Goal: Task Accomplishment & Management: Manage account settings

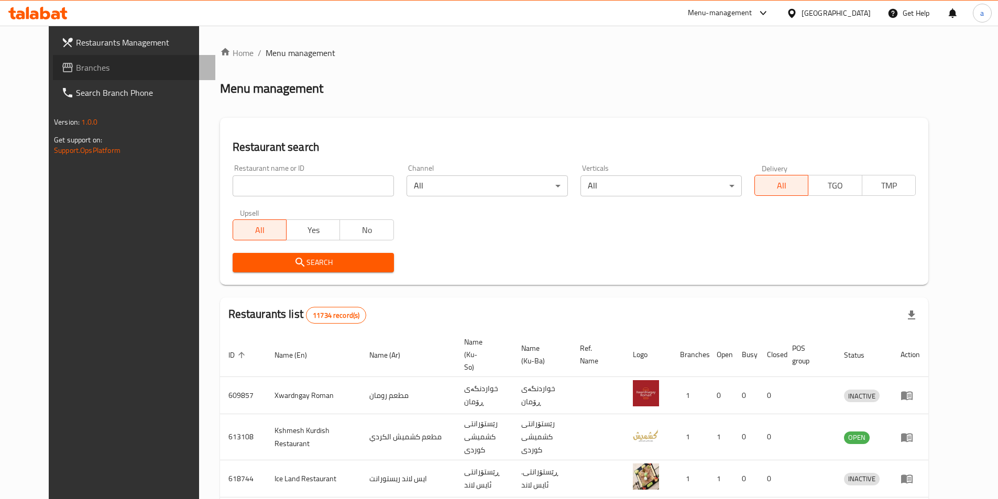
click at [67, 76] on link "Branches" at bounding box center [134, 67] width 162 height 25
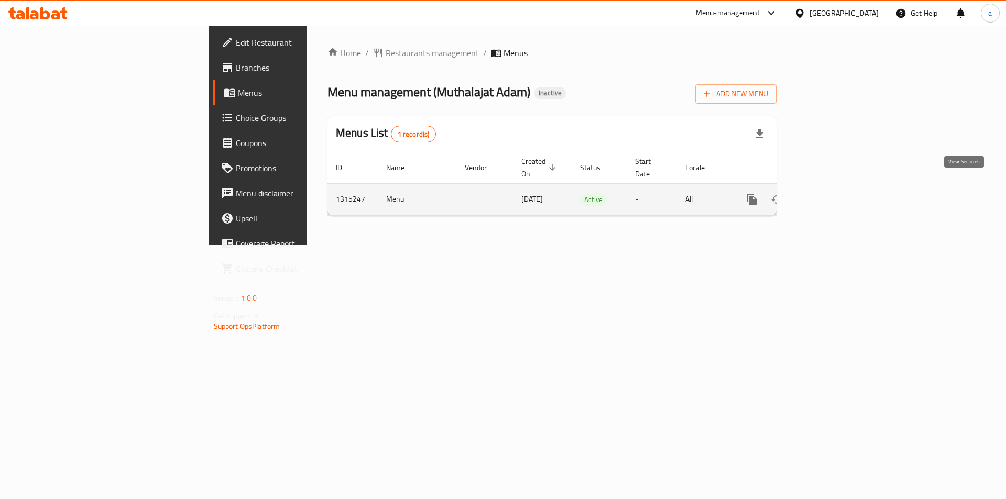
click at [833, 193] on icon "enhanced table" at bounding box center [827, 199] width 13 height 13
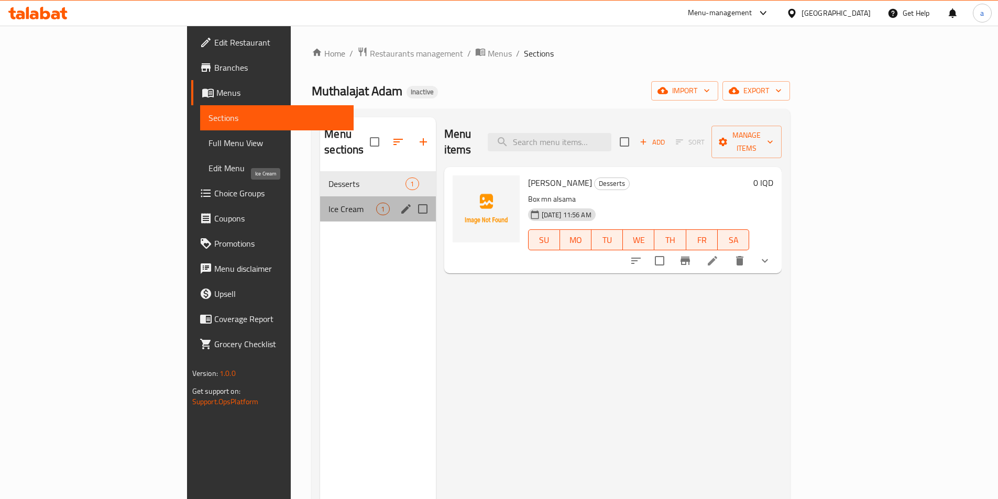
click at [328, 203] on span "Ice Cream" at bounding box center [352, 209] width 48 height 13
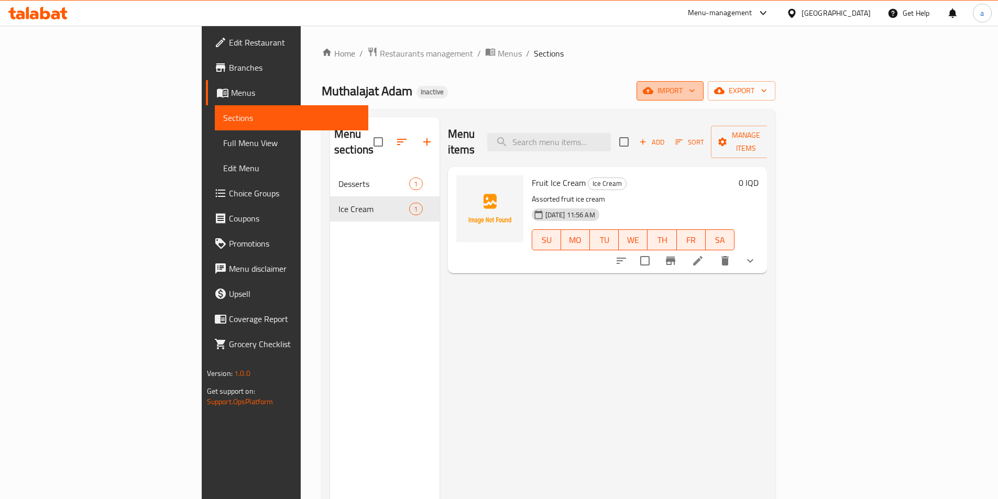
click at [695, 94] on span "import" at bounding box center [670, 90] width 50 height 13
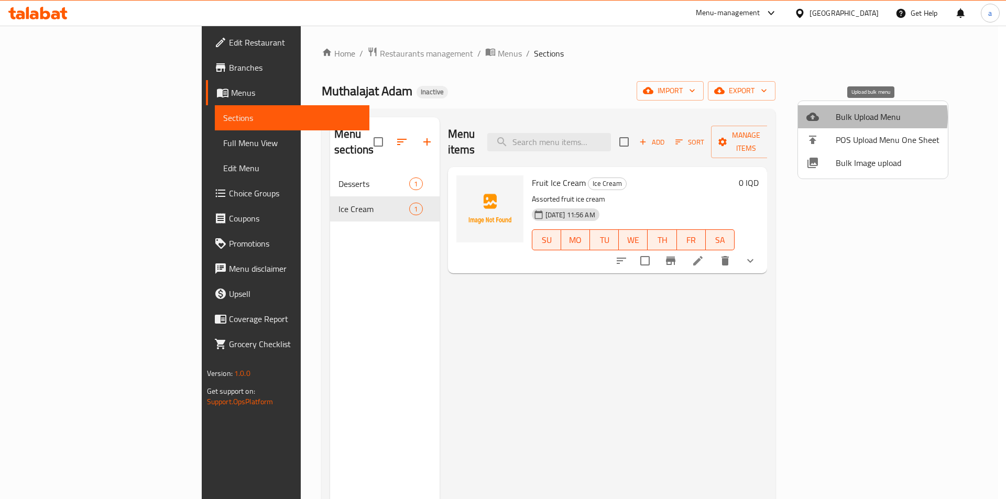
click at [868, 117] on span "Bulk Upload Menu" at bounding box center [887, 117] width 104 height 13
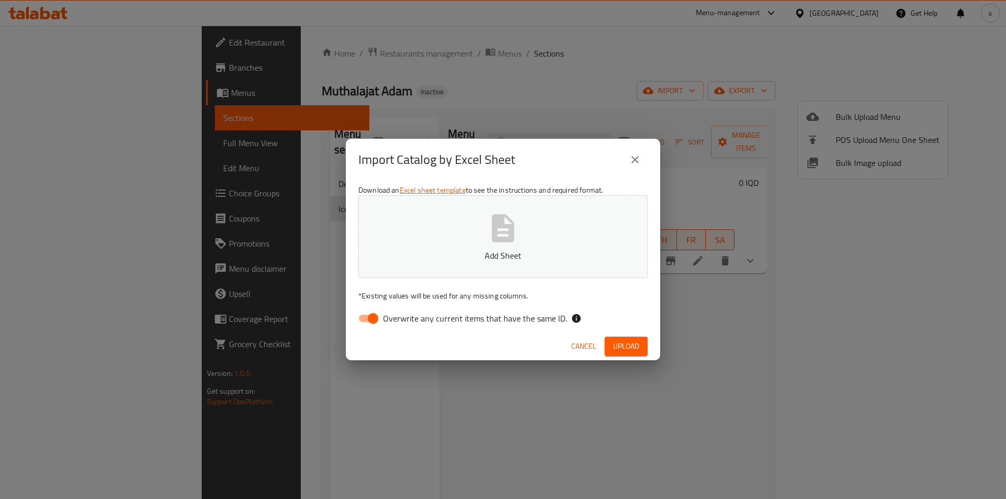
click at [396, 325] on span "Overwrite any current items that have the same ID." at bounding box center [475, 318] width 184 height 13
click at [396, 326] on input "Overwrite any current items that have the same ID." at bounding box center [373, 318] width 60 height 20
checkbox input "false"
click at [393, 250] on p "Add Sheet" at bounding box center [502, 255] width 257 height 13
click at [484, 247] on button "Add Sheet" at bounding box center [502, 236] width 289 height 83
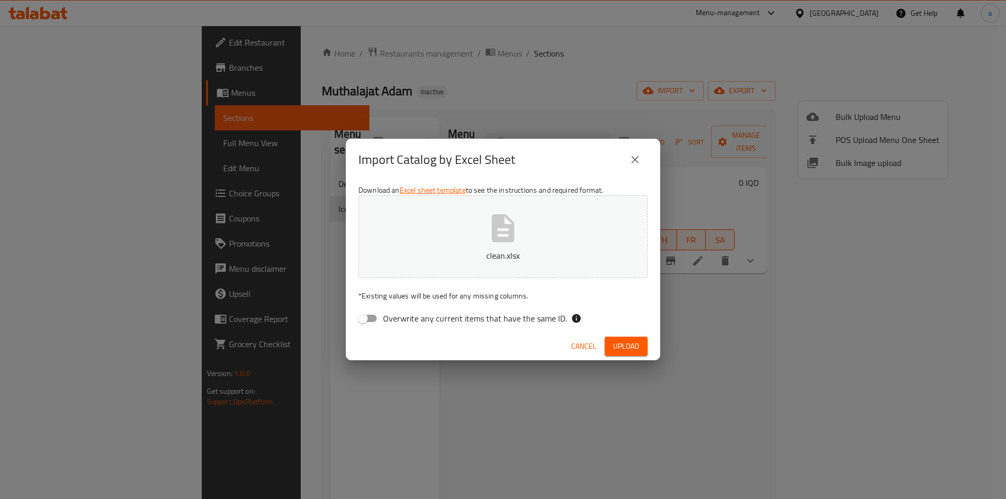
click at [632, 343] on span "Upload" at bounding box center [626, 346] width 26 height 13
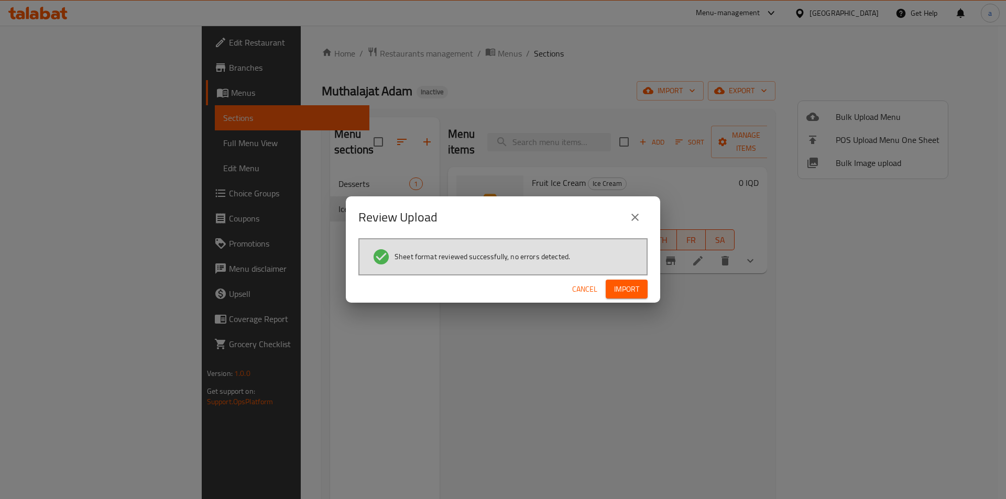
click at [623, 286] on span "Import" at bounding box center [626, 289] width 25 height 13
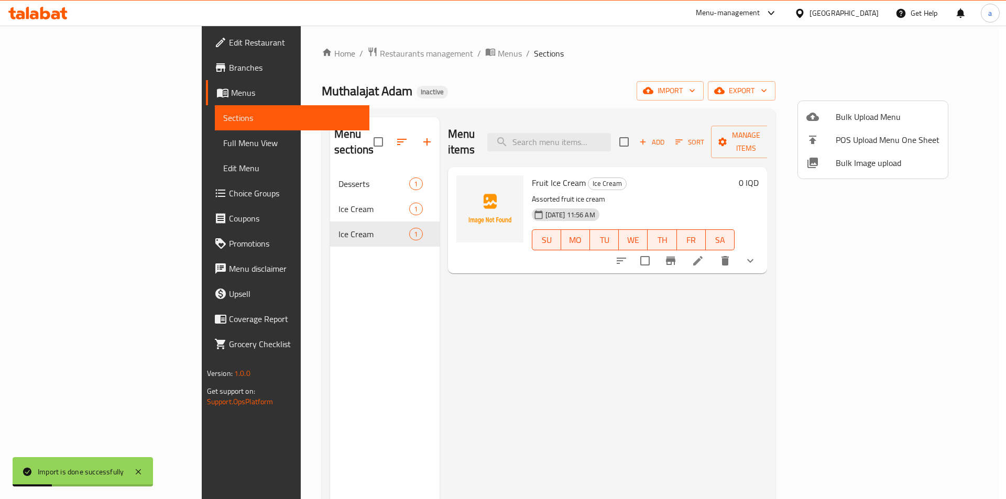
click at [268, 219] on div at bounding box center [503, 249] width 1006 height 499
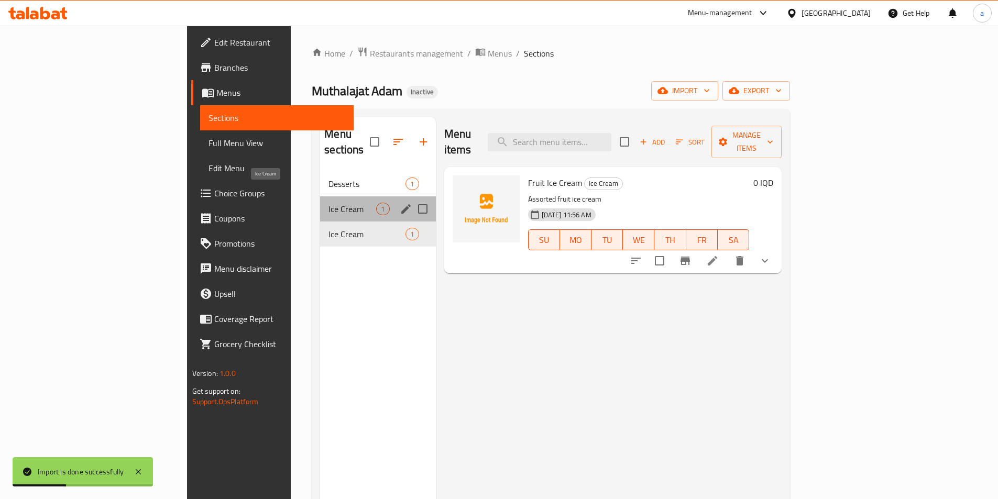
click at [328, 203] on span "Ice Cream" at bounding box center [352, 209] width 48 height 13
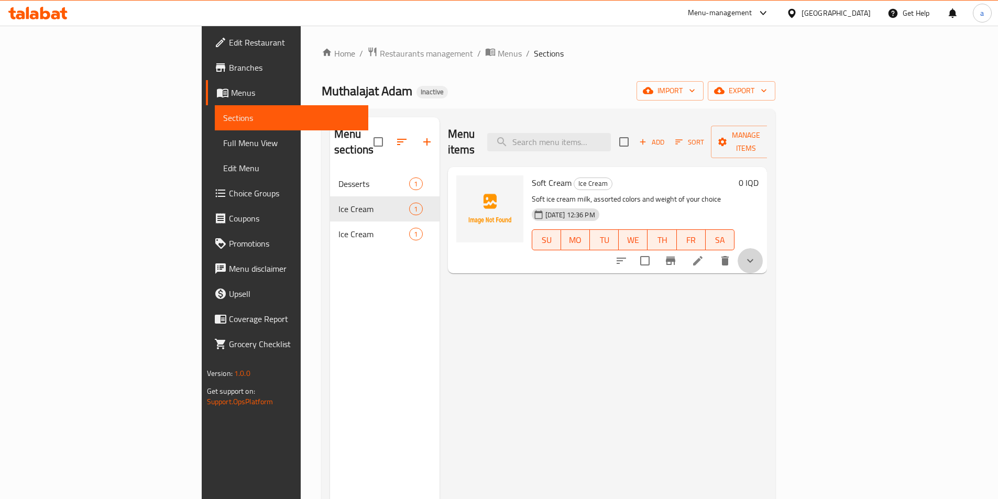
click at [763, 248] on button "show more" at bounding box center [749, 260] width 25 height 25
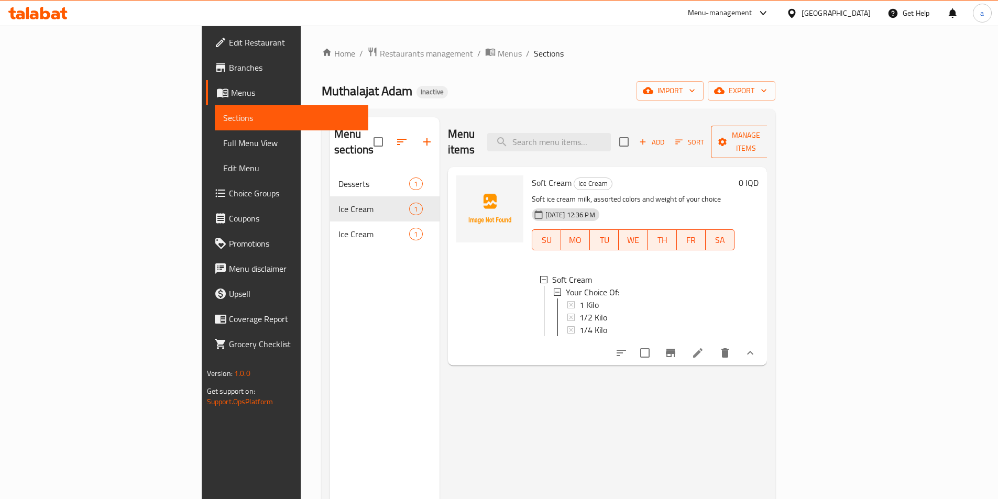
click at [773, 133] on span "Manage items" at bounding box center [745, 142] width 53 height 26
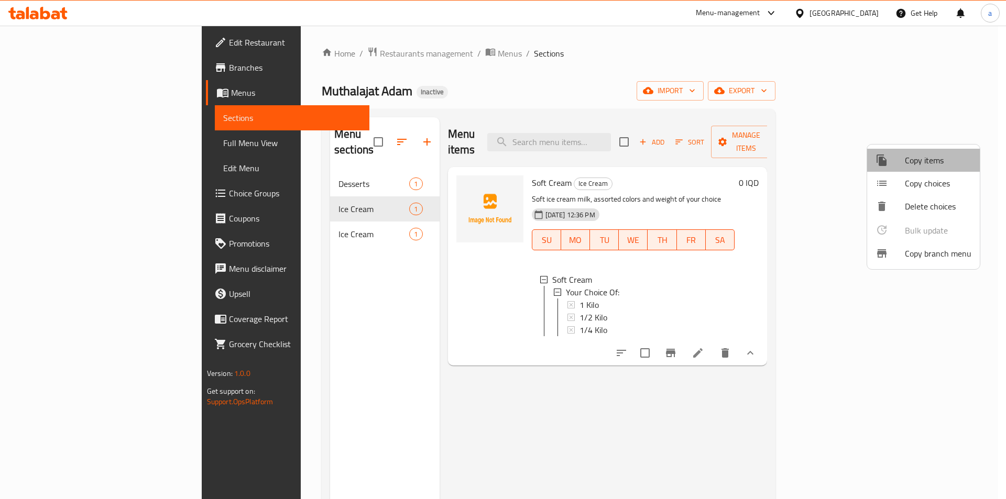
click at [931, 159] on span "Copy items" at bounding box center [937, 160] width 67 height 13
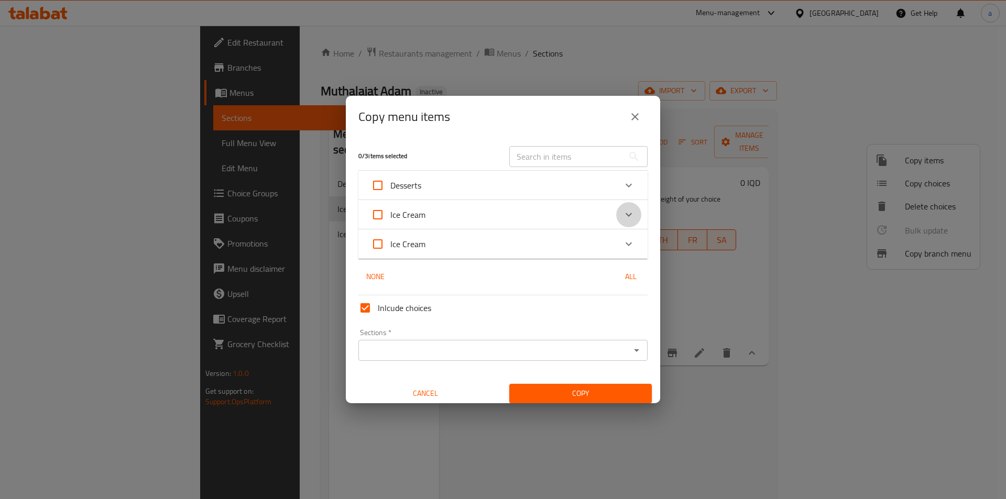
click at [622, 214] on icon "Expand" at bounding box center [628, 214] width 13 height 13
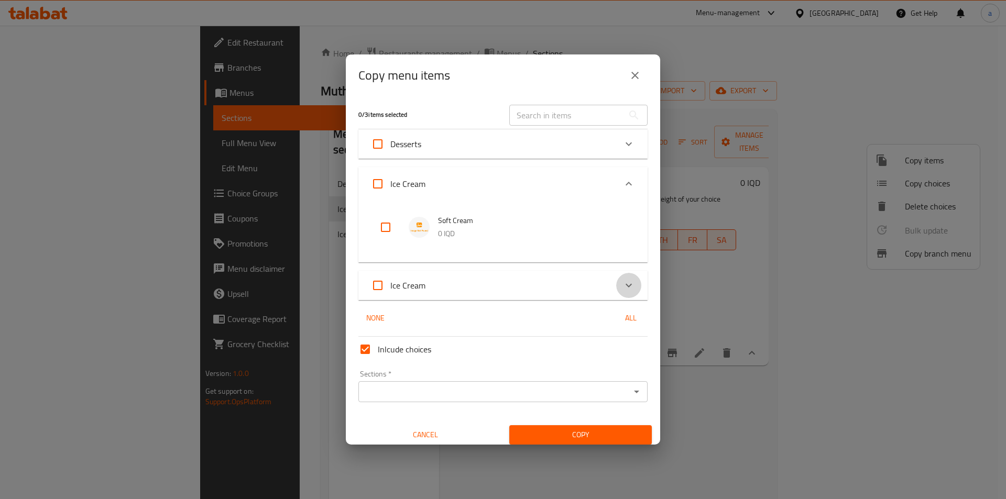
click at [621, 278] on div "Expand" at bounding box center [628, 285] width 25 height 25
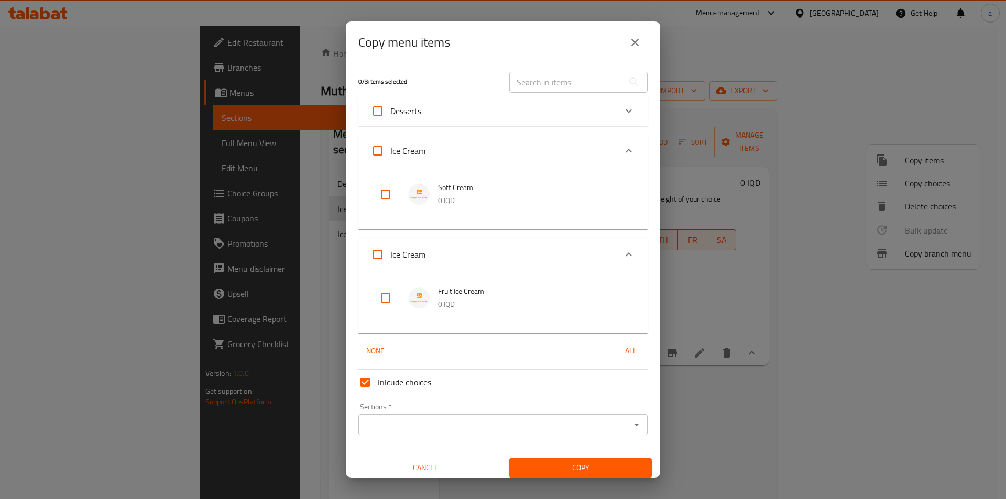
click at [386, 189] on input "checkbox" at bounding box center [385, 194] width 25 height 25
checkbox input "true"
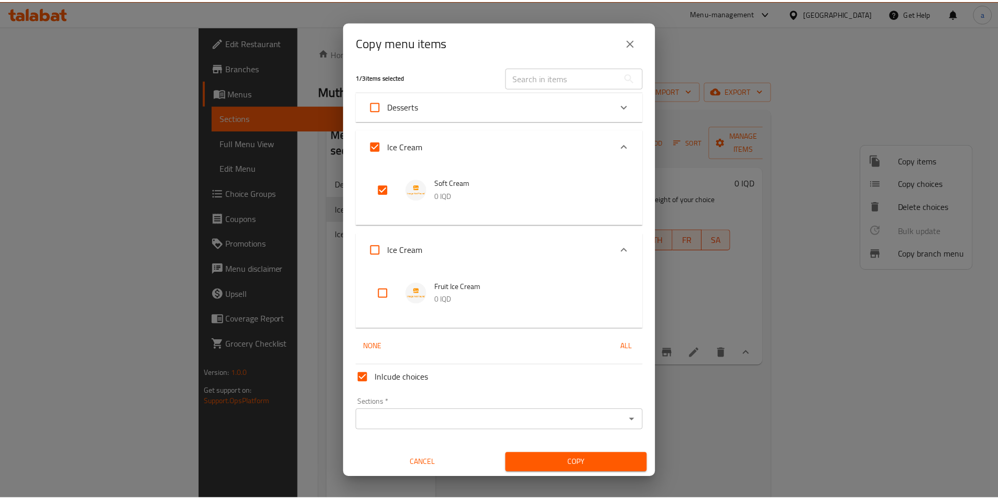
scroll to position [6, 0]
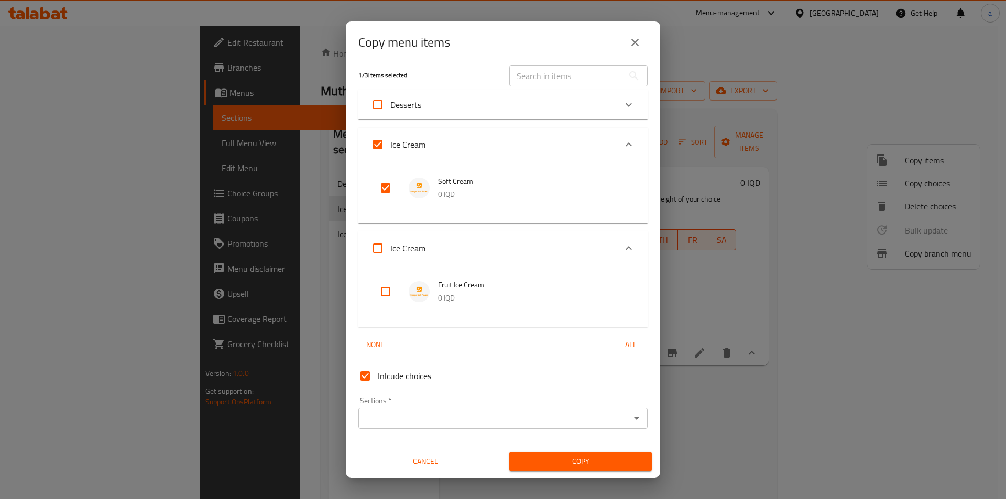
click at [469, 417] on input "Sections   *" at bounding box center [494, 418] width 266 height 15
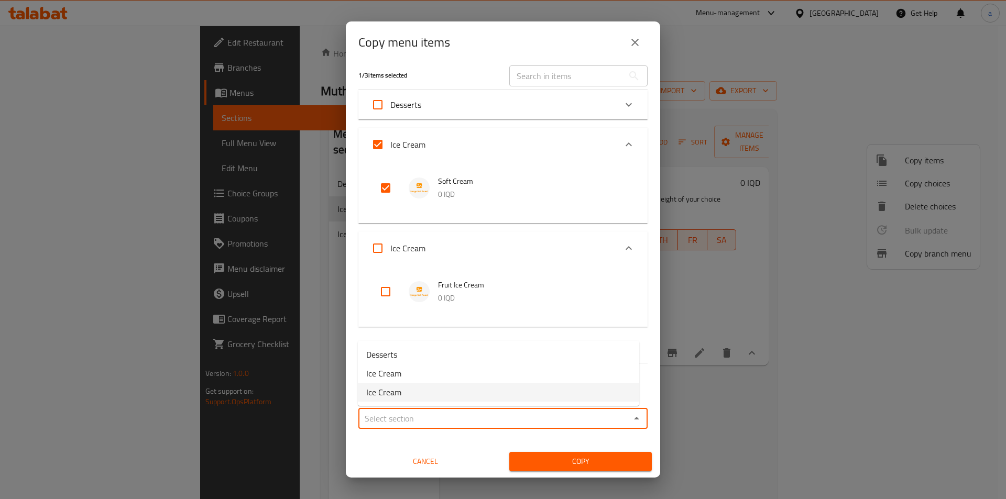
click at [407, 389] on li "Ice Cream" at bounding box center [498, 392] width 281 height 19
type input "Ice Cream"
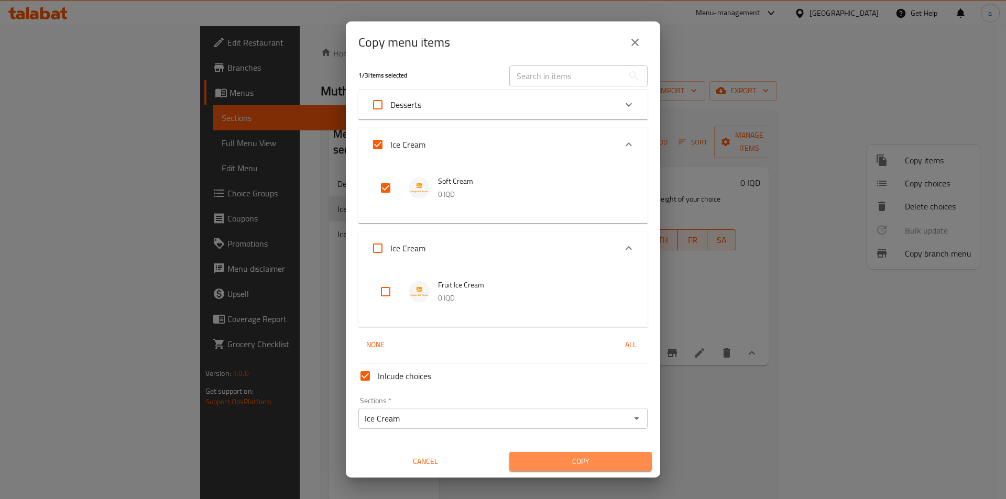
click at [617, 466] on span "Copy" at bounding box center [580, 461] width 126 height 13
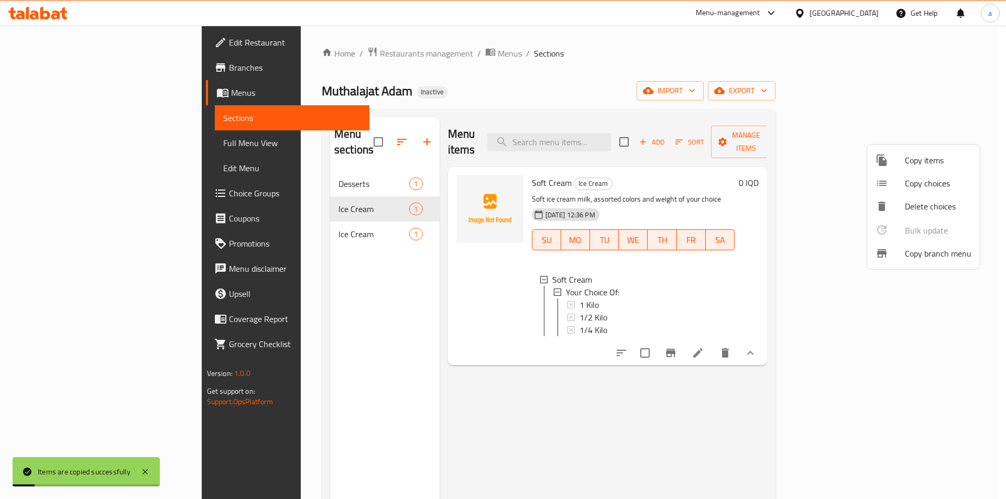
click at [275, 241] on div at bounding box center [503, 249] width 1006 height 499
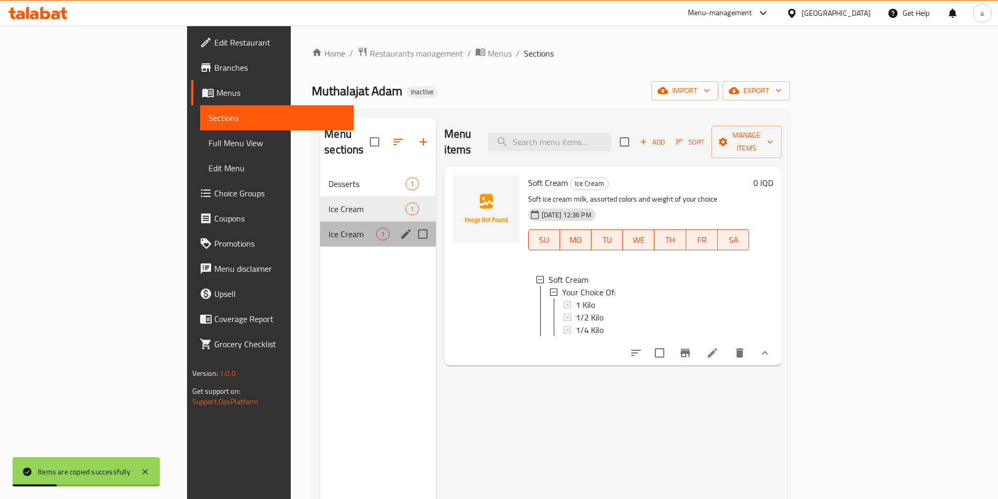
click at [320, 222] on div "Ice Cream 1" at bounding box center [377, 234] width 115 height 25
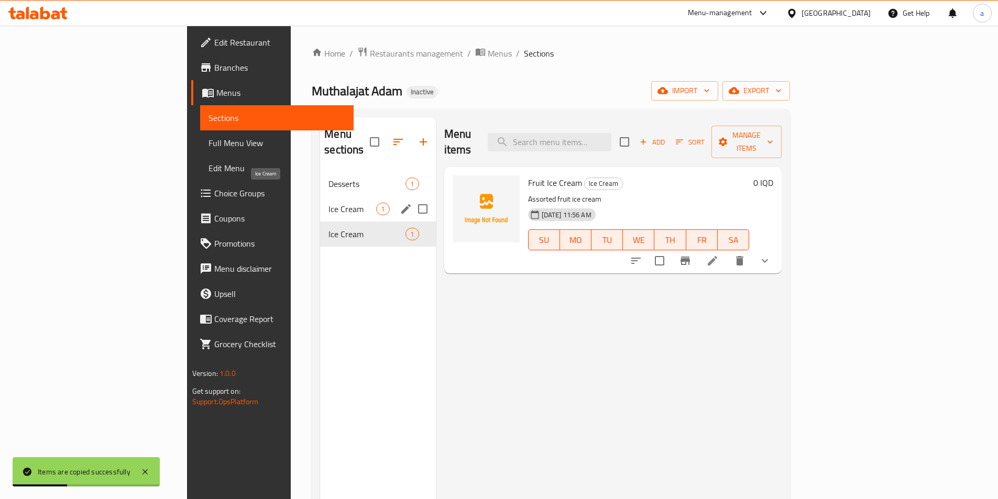
click at [328, 203] on span "Ice Cream" at bounding box center [352, 209] width 48 height 13
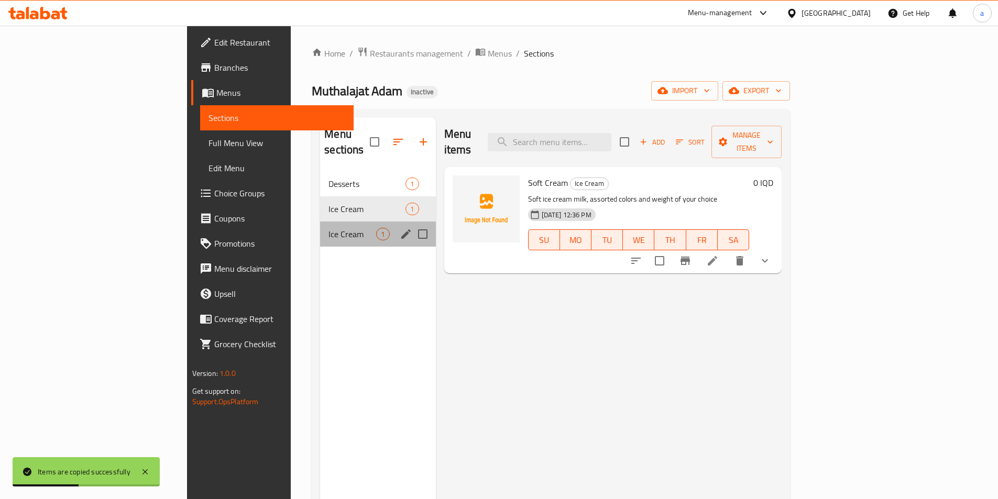
click at [320, 222] on div "Ice Cream 1" at bounding box center [377, 234] width 115 height 25
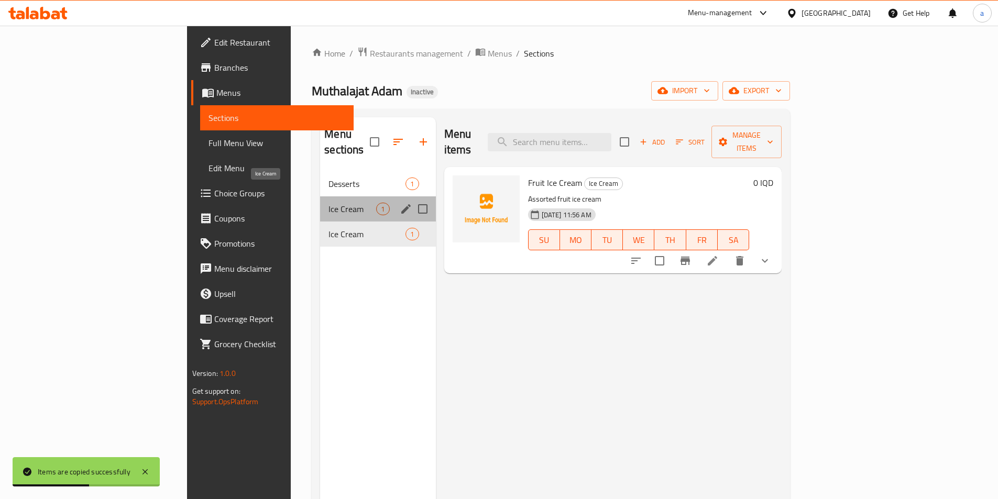
click at [328, 203] on span "Ice Cream" at bounding box center [352, 209] width 48 height 13
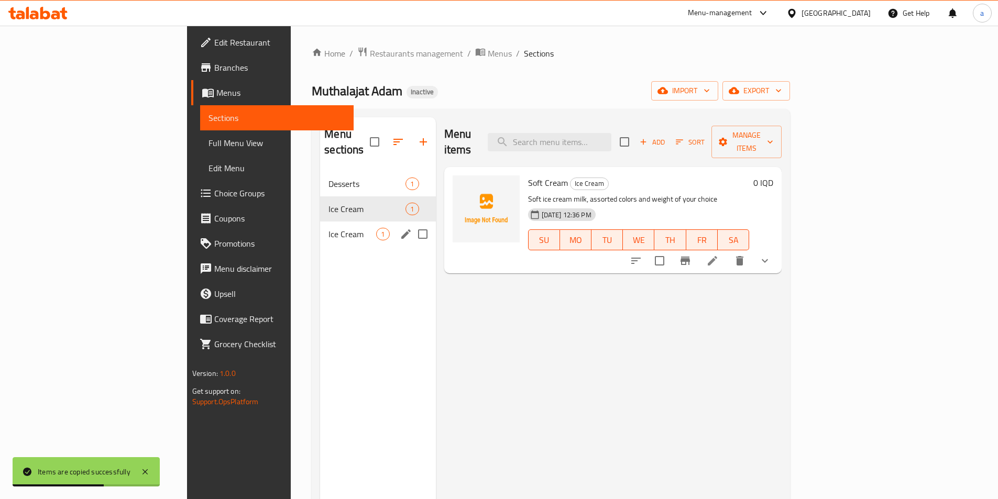
click at [328, 228] on span "Ice Cream" at bounding box center [352, 234] width 48 height 13
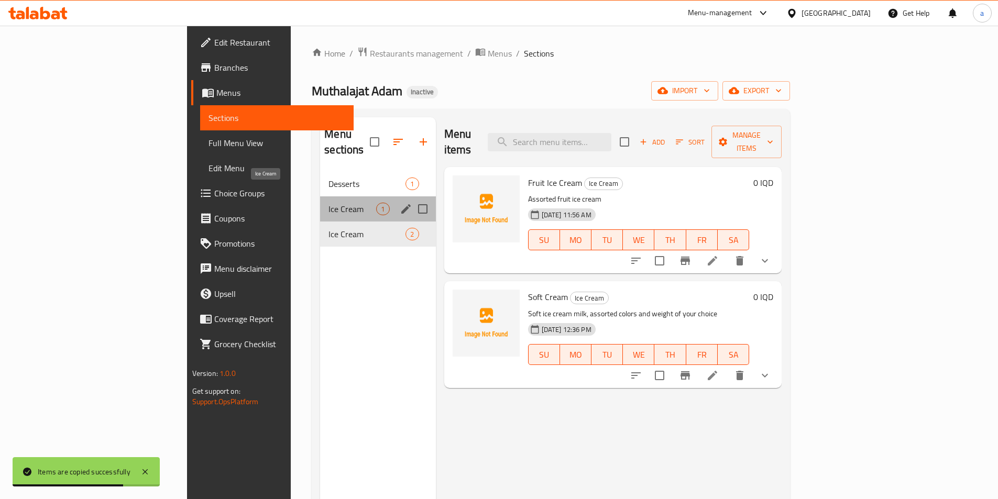
click at [328, 203] on span "Ice Cream" at bounding box center [352, 209] width 48 height 13
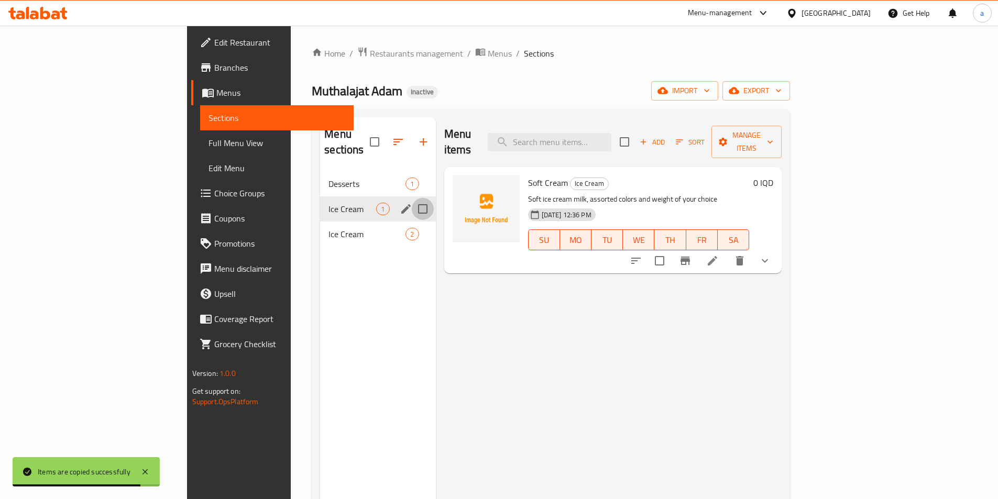
click at [412, 198] on input "Menu sections" at bounding box center [423, 209] width 22 height 22
checkbox input "true"
click at [387, 137] on icon "button" at bounding box center [391, 141] width 9 height 9
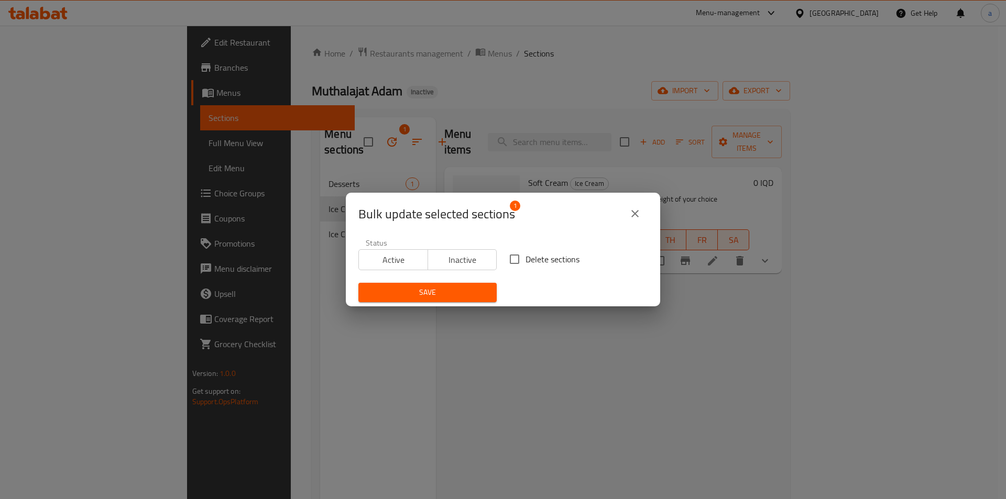
click at [513, 257] on input "Delete sections" at bounding box center [514, 259] width 22 height 22
checkbox input "true"
click at [461, 297] on span "Save" at bounding box center [428, 292] width 122 height 13
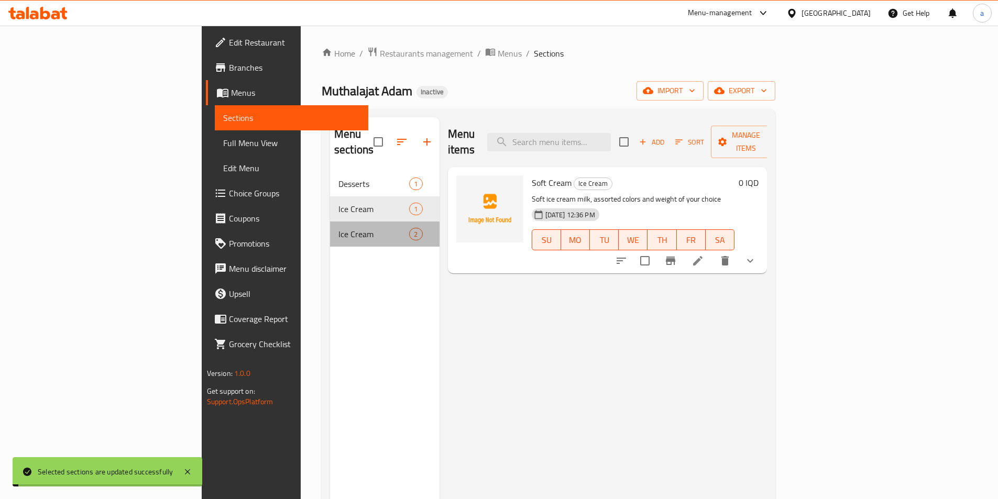
click at [330, 222] on div "Ice Cream 2" at bounding box center [384, 234] width 109 height 25
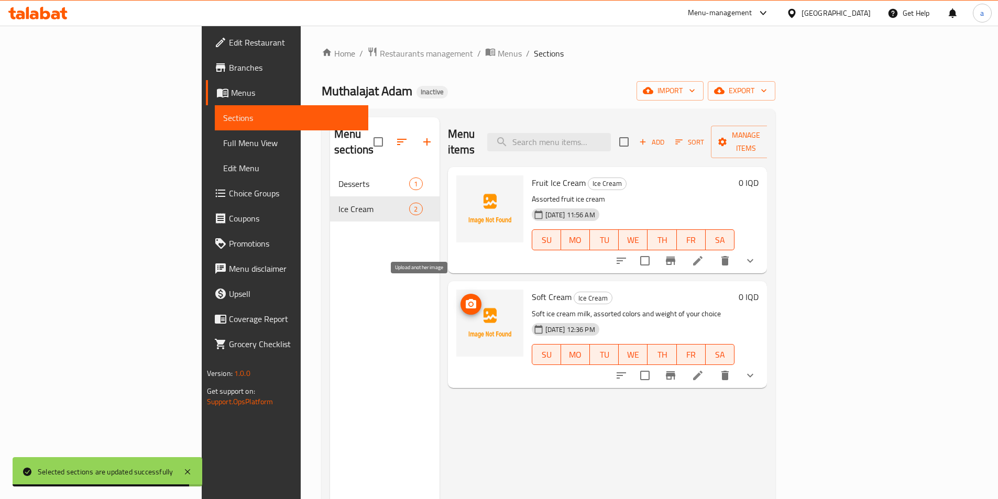
click at [465, 298] on icon "upload picture" at bounding box center [471, 304] width 13 height 13
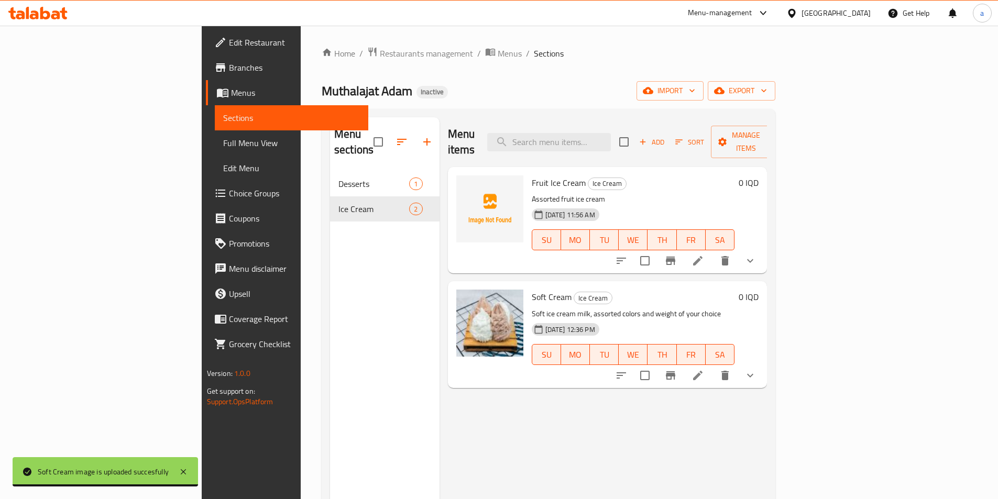
click at [223, 137] on span "Full Menu View" at bounding box center [291, 143] width 137 height 13
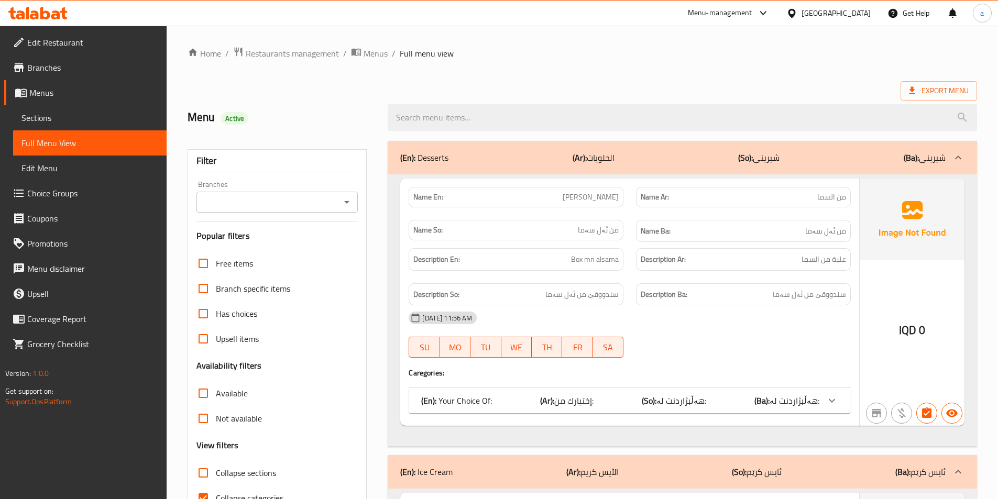
click at [344, 205] on icon "Open" at bounding box center [346, 202] width 13 height 13
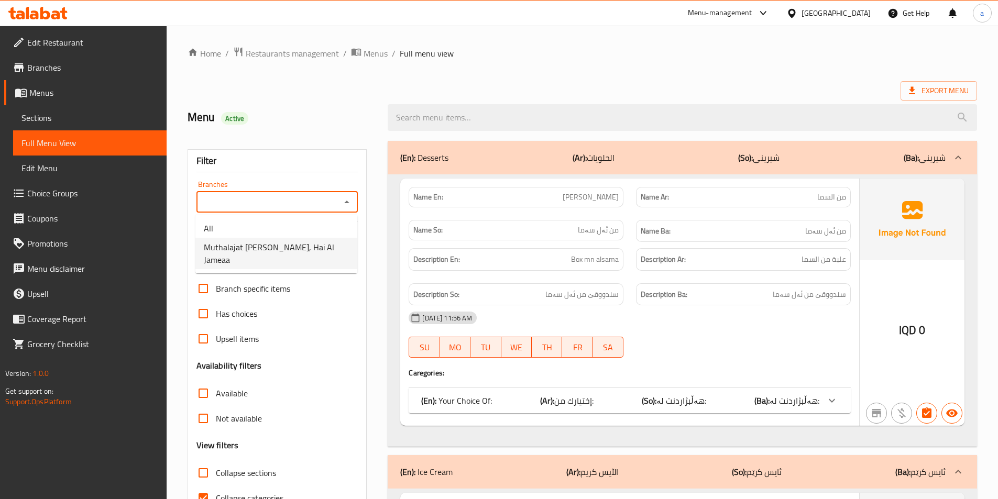
click at [335, 253] on li "Muthalajat [PERSON_NAME], Hai Al Jameaa" at bounding box center [276, 253] width 162 height 31
type input "Muthalajat [PERSON_NAME], Hai Al Jameaa"
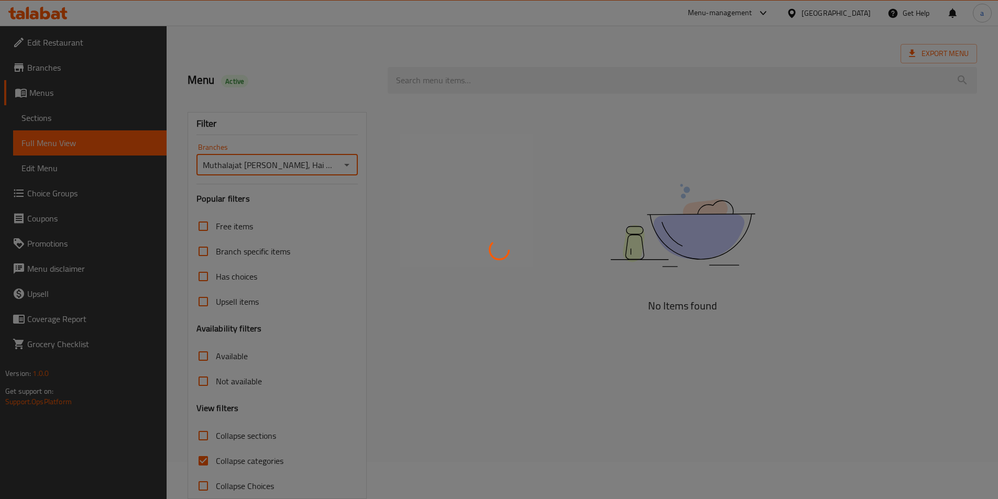
scroll to position [58, 0]
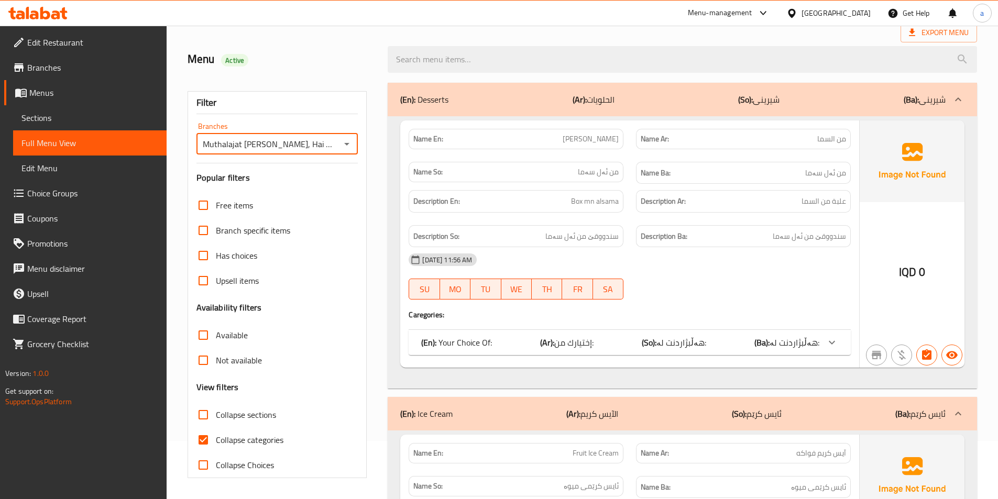
click at [233, 440] on span "Collapse categories" at bounding box center [250, 440] width 68 height 13
click at [216, 440] on input "Collapse categories" at bounding box center [203, 439] width 25 height 25
checkbox input "false"
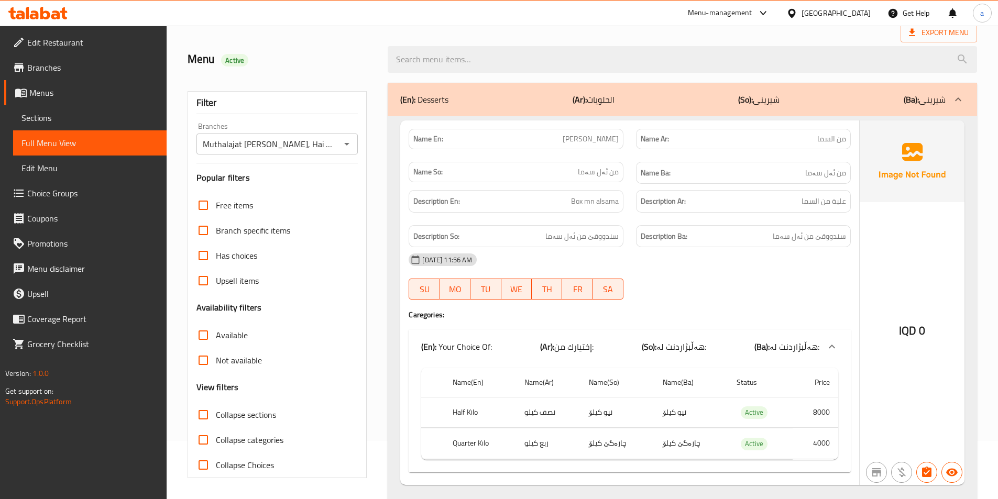
click at [648, 101] on div "(En): Desserts (Ar): الحلويات (So): شیرینی (Ba): شیرینی" at bounding box center [672, 99] width 545 height 13
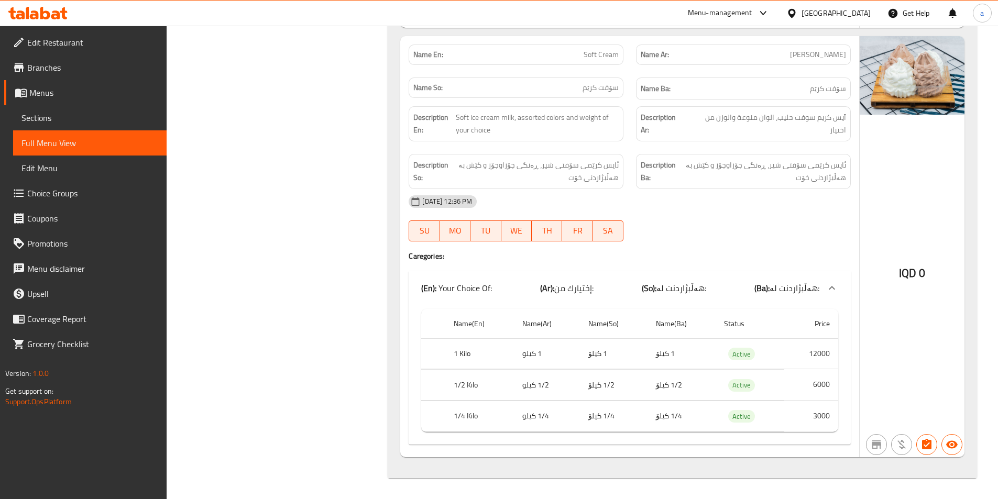
scroll to position [266, 0]
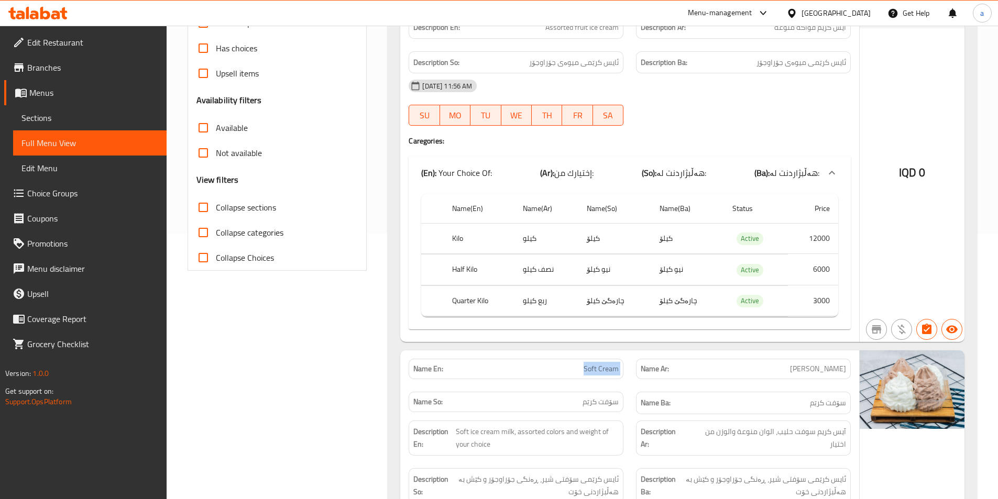
drag, startPoint x: 567, startPoint y: 368, endPoint x: 630, endPoint y: 368, distance: 62.8
click at [630, 368] on div "Name En: Soft Cream Name Ar: سوفت كريم Name So: سۆفت کرێم Name Ba: سۆفت کرێم" at bounding box center [629, 386] width 455 height 68
copy span "Soft Cream"
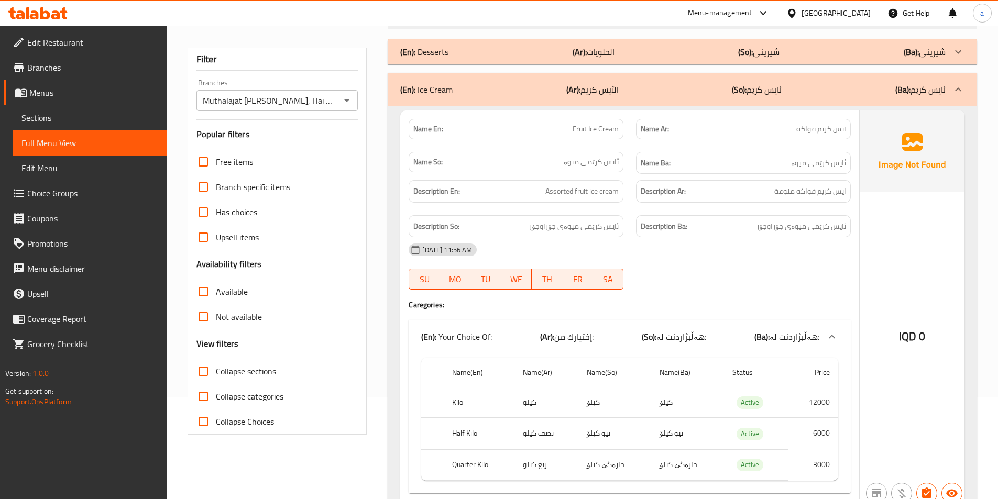
scroll to position [0, 0]
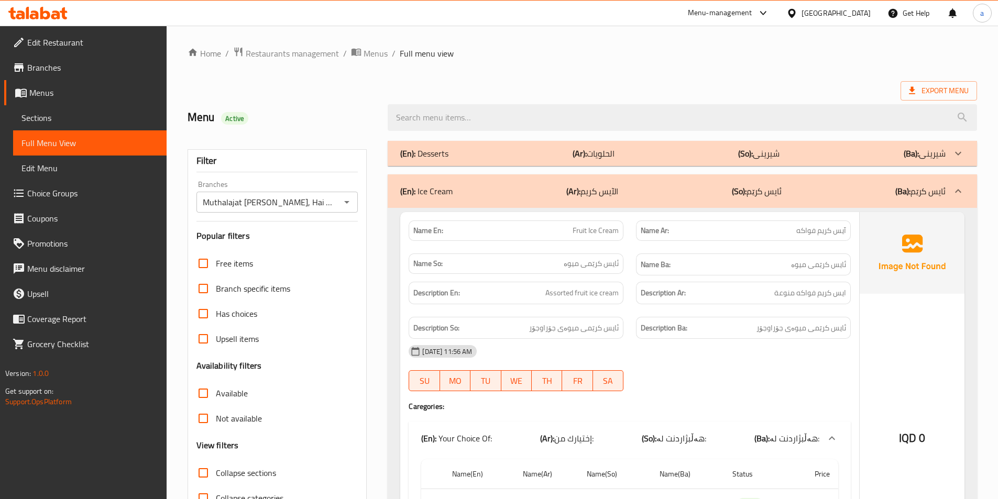
click at [47, 137] on span "Full Menu View" at bounding box center [89, 143] width 137 height 13
click at [103, 129] on link "Sections" at bounding box center [89, 117] width 153 height 25
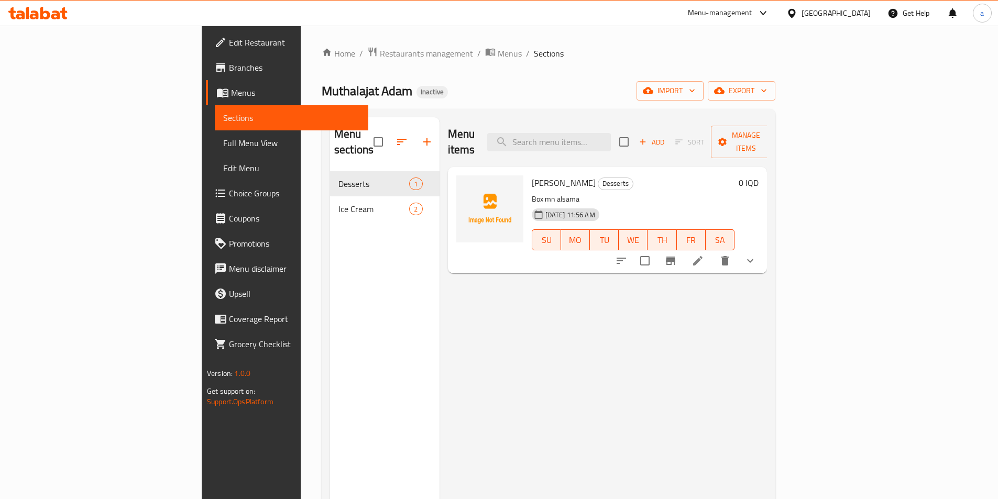
click at [223, 141] on span "Full Menu View" at bounding box center [291, 143] width 137 height 13
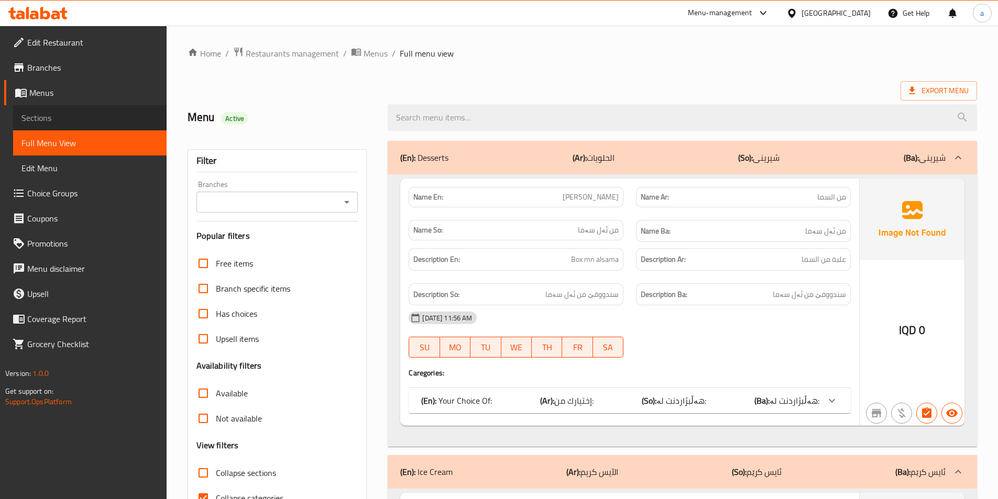
click at [59, 119] on span "Sections" at bounding box center [89, 118] width 137 height 13
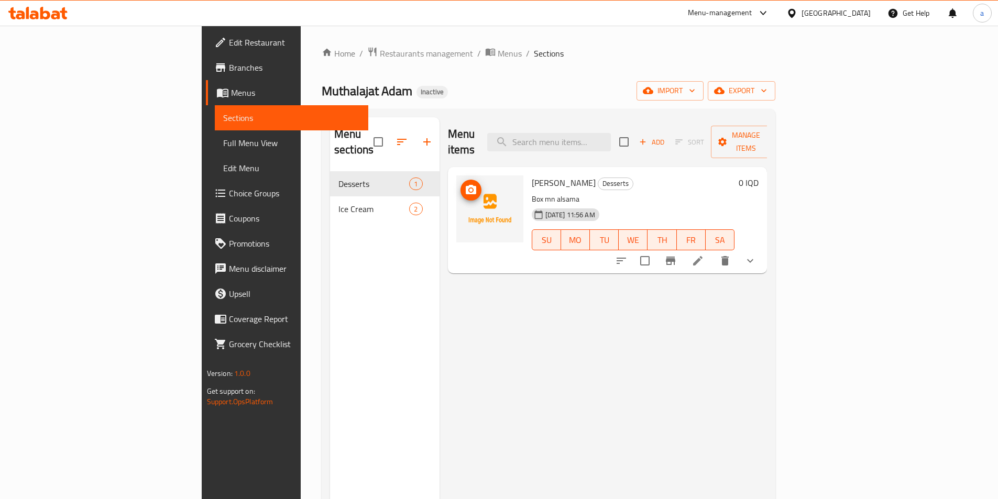
click at [469, 189] on circle "upload picture" at bounding box center [470, 190] width 3 height 3
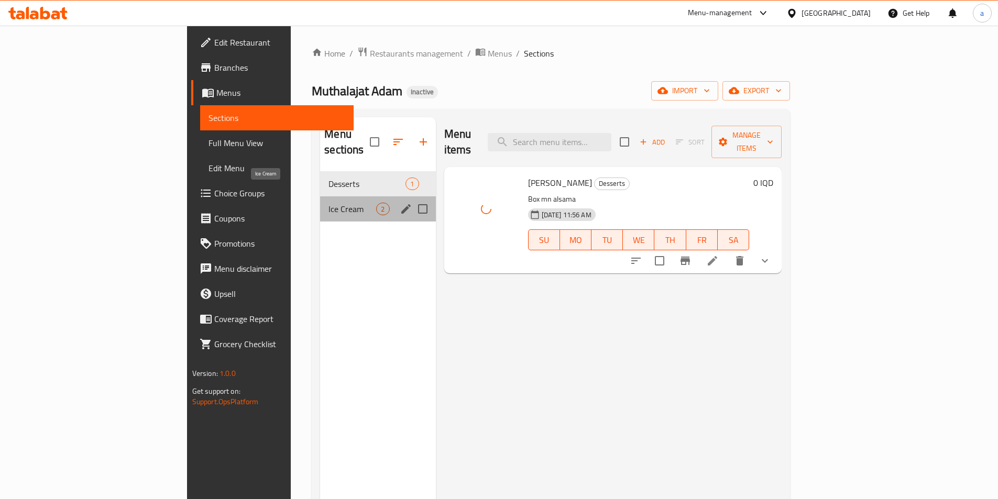
click at [328, 203] on span "Ice Cream" at bounding box center [352, 209] width 48 height 13
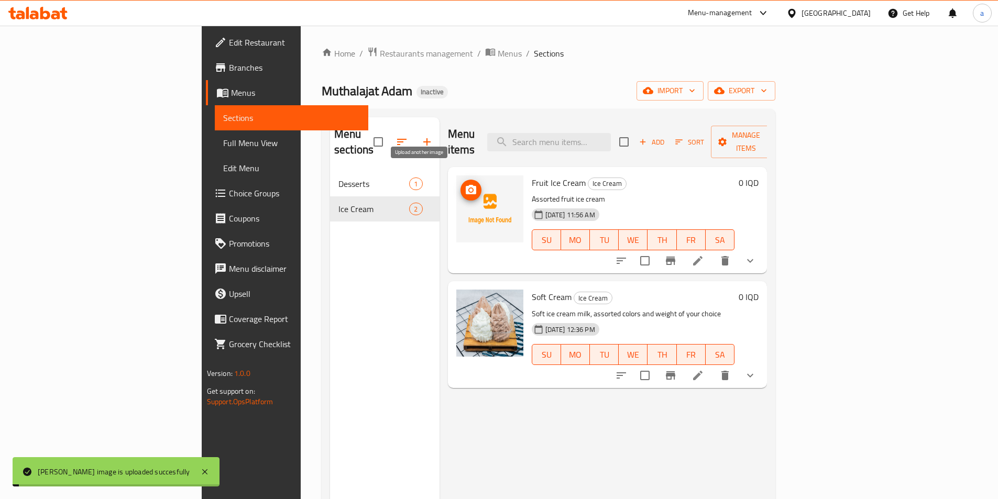
click at [465, 184] on icon "upload picture" at bounding box center [471, 190] width 13 height 13
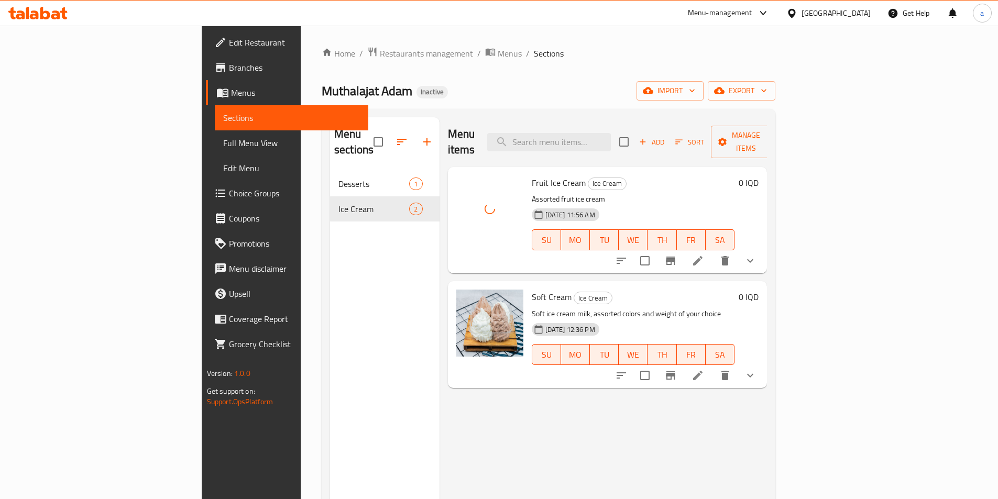
click at [223, 142] on span "Full Menu View" at bounding box center [291, 143] width 137 height 13
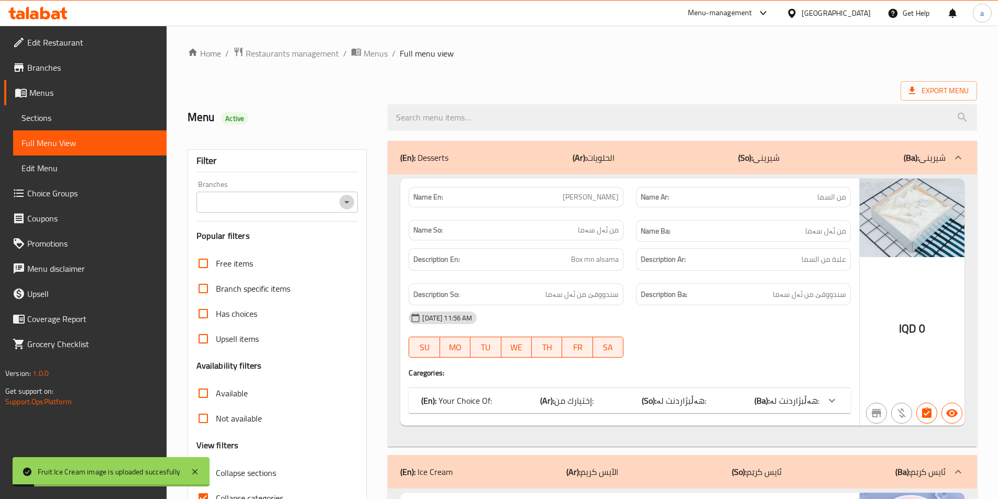
click at [349, 206] on icon "Open" at bounding box center [346, 202] width 13 height 13
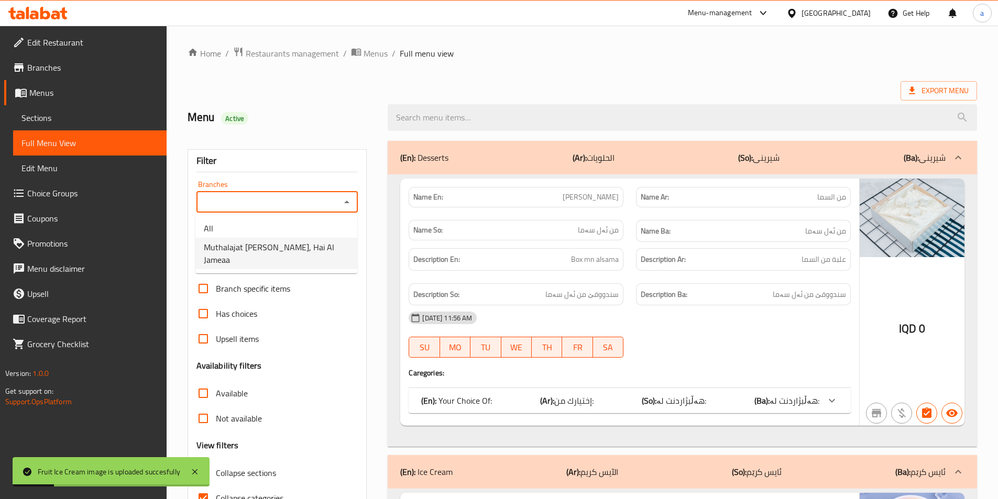
click at [290, 255] on span "Muthalajat [PERSON_NAME], Hai Al Jameaa" at bounding box center [276, 253] width 145 height 25
type input "Muthalajat [PERSON_NAME], Hai Al Jameaa"
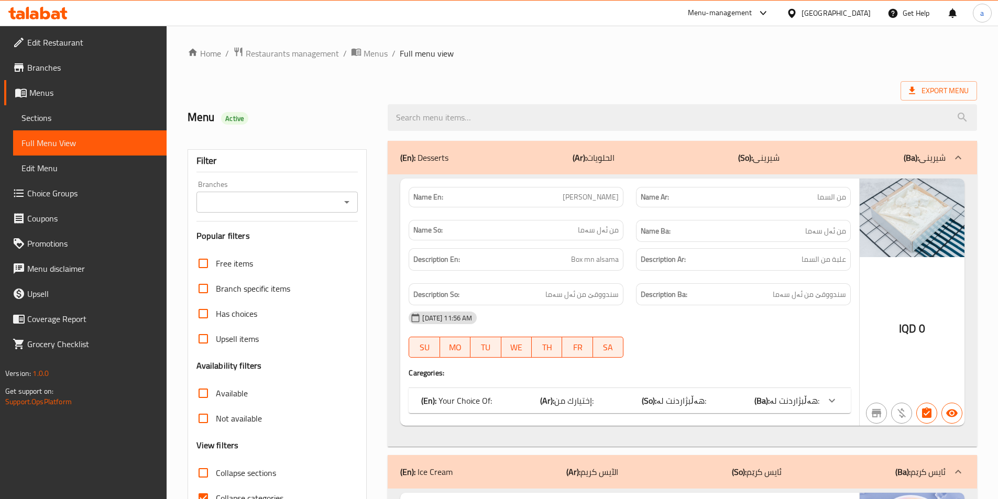
scroll to position [58, 0]
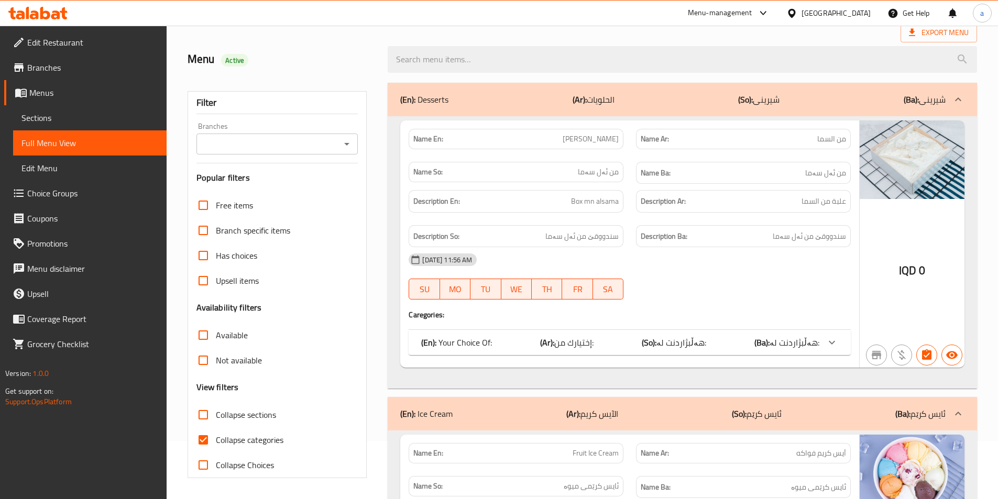
click at [325, 144] on input "Branches" at bounding box center [269, 144] width 138 height 15
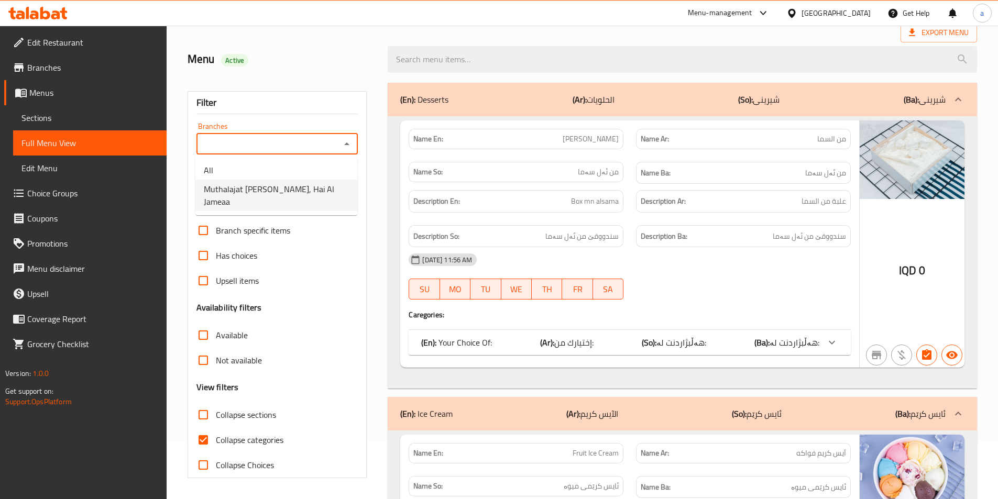
click at [279, 198] on li "Muthalajat [PERSON_NAME], Hai Al Jameaa" at bounding box center [276, 195] width 162 height 31
type input "Muthalajat [PERSON_NAME], Hai Al Jameaa"
click at [260, 439] on span "Collapse categories" at bounding box center [250, 440] width 68 height 13
click at [216, 439] on input "Collapse categories" at bounding box center [203, 439] width 25 height 25
checkbox input "false"
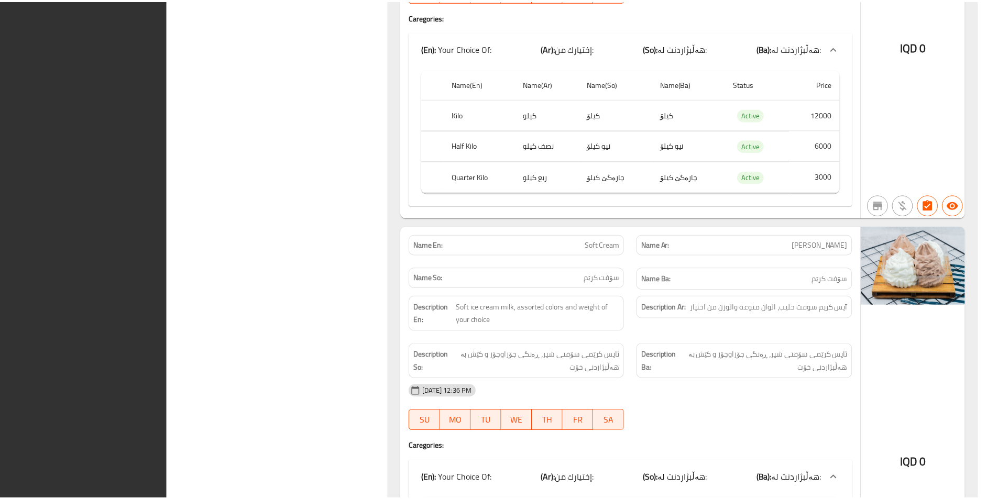
scroll to position [978, 0]
